Goal: Check status: Check status

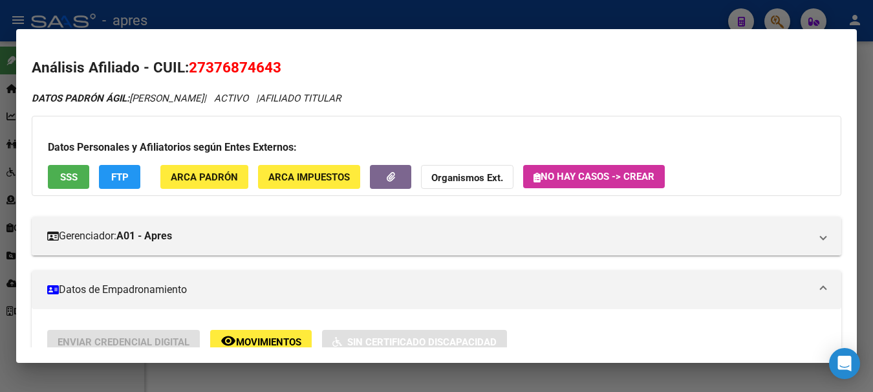
click at [482, 23] on div at bounding box center [436, 196] width 873 height 392
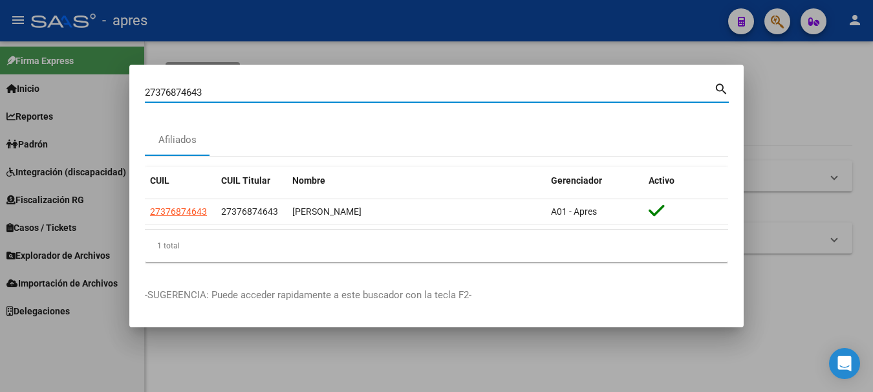
drag, startPoint x: 303, startPoint y: 89, endPoint x: -5, endPoint y: 89, distance: 307.9
click at [0, 89] on html "menu - apres person Firma Express Inicio Calendario SSS Instructivos Contacto O…" at bounding box center [436, 196] width 873 height 392
paste input "8356995"
type input "27383569953"
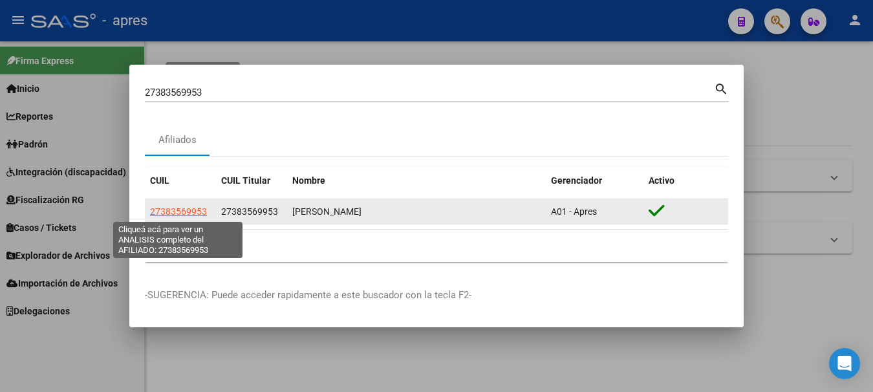
click at [196, 210] on span "27383569953" at bounding box center [178, 211] width 57 height 10
type textarea "27383569953"
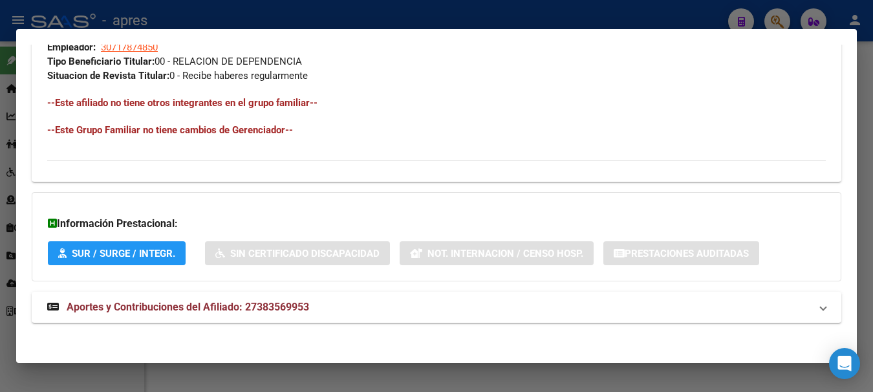
scroll to position [680, 0]
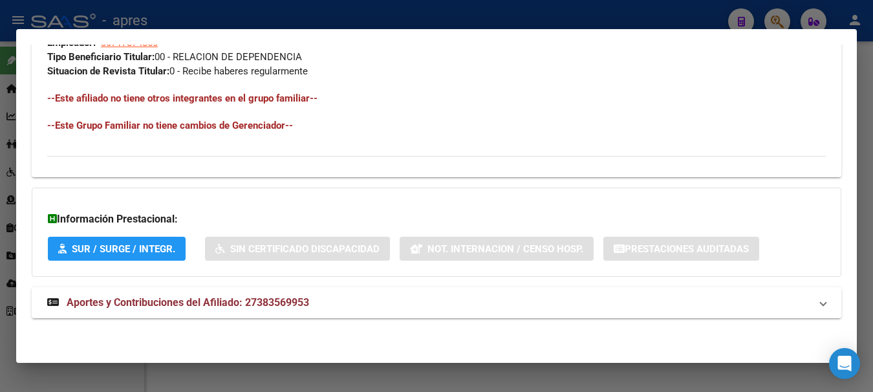
click at [137, 302] on span "Aportes y Contribuciones del Afiliado: 27383569953" at bounding box center [188, 302] width 243 height 12
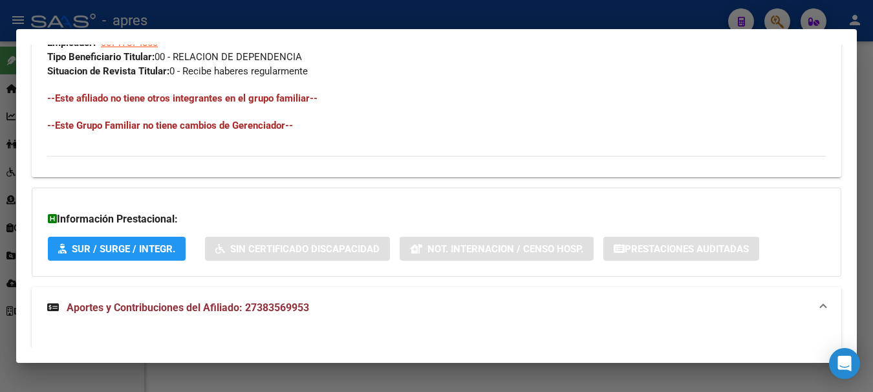
click at [137, 302] on span "Aportes y Contribuciones del Afiliado: 27383569953" at bounding box center [188, 307] width 243 height 12
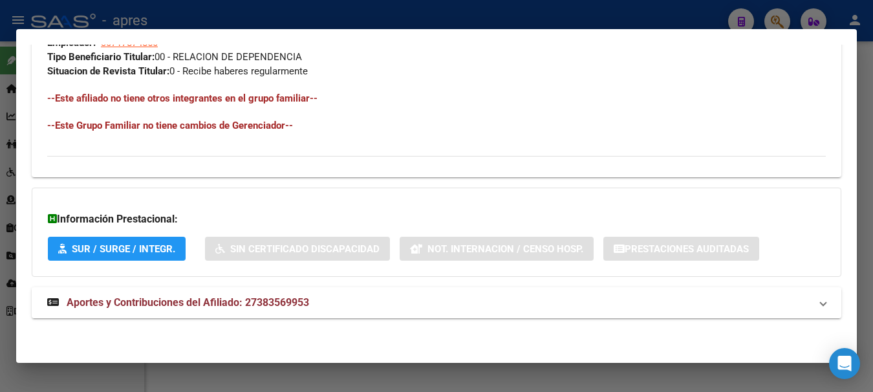
click at [213, 303] on span "Aportes y Contribuciones del Afiliado: 27383569953" at bounding box center [188, 302] width 243 height 12
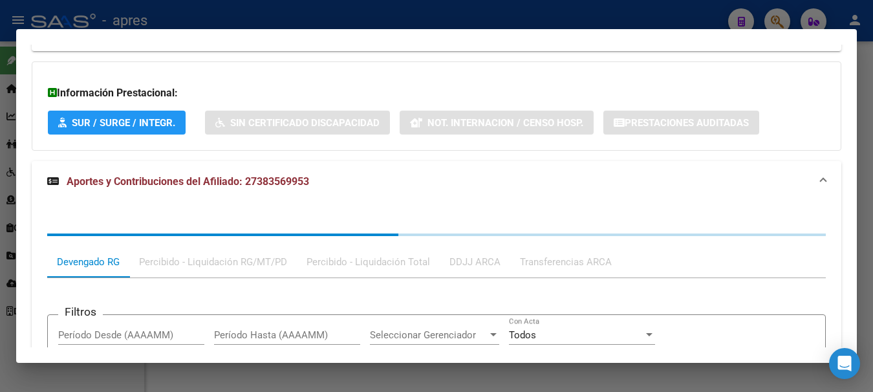
scroll to position [1004, 0]
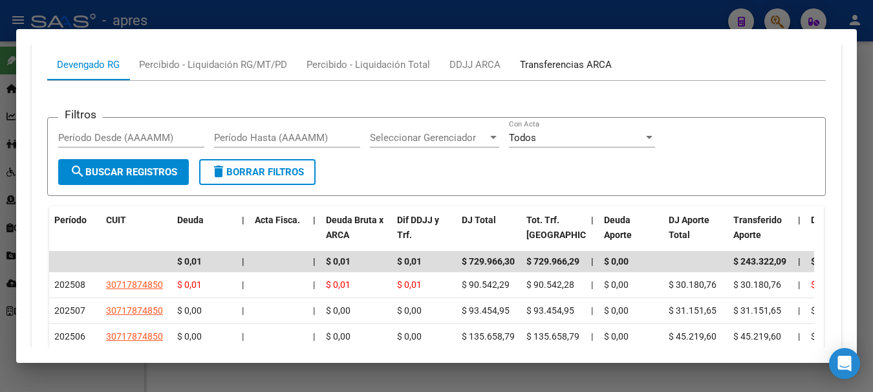
click at [579, 68] on div "Transferencias ARCA" at bounding box center [566, 65] width 92 height 14
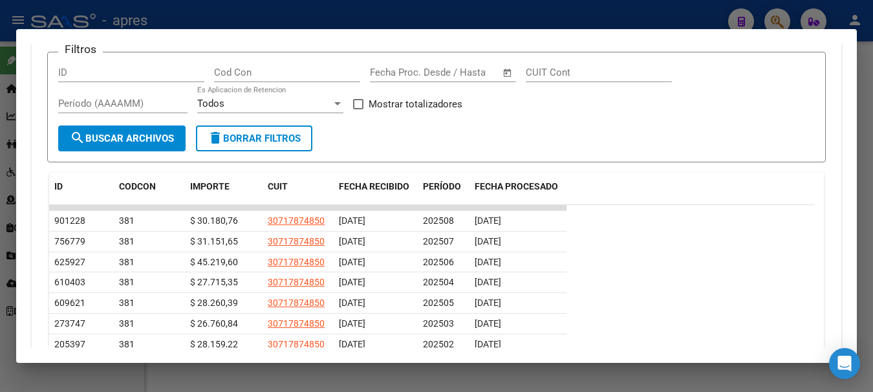
scroll to position [1154, 0]
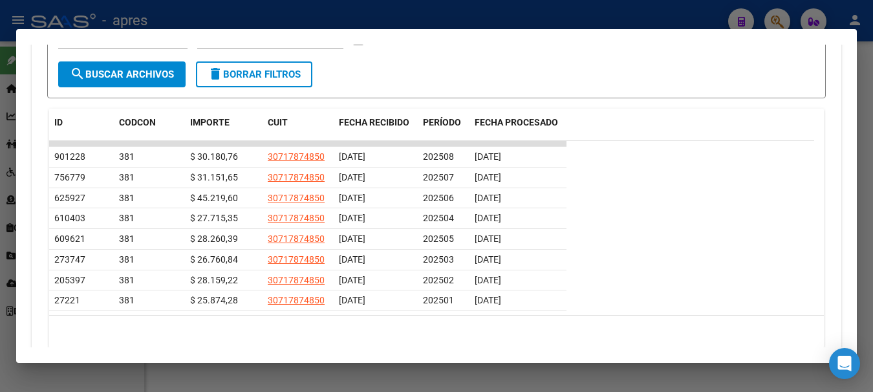
click at [287, 9] on div at bounding box center [436, 196] width 873 height 392
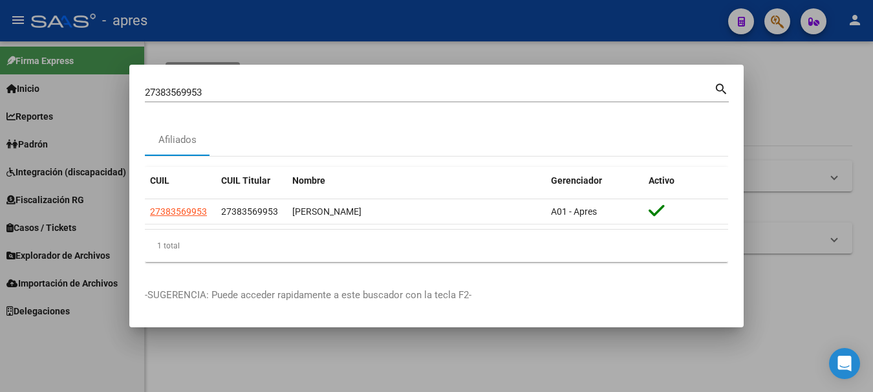
click at [298, 16] on div at bounding box center [436, 196] width 873 height 392
